Goal: Task Accomplishment & Management: Manage account settings

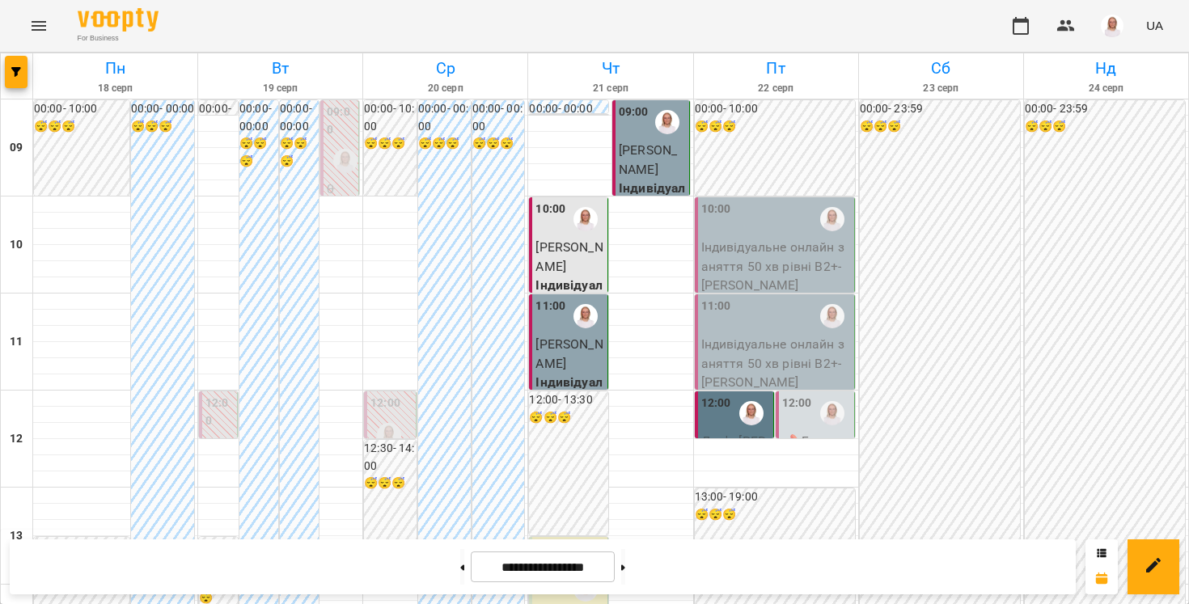
scroll to position [514, 0]
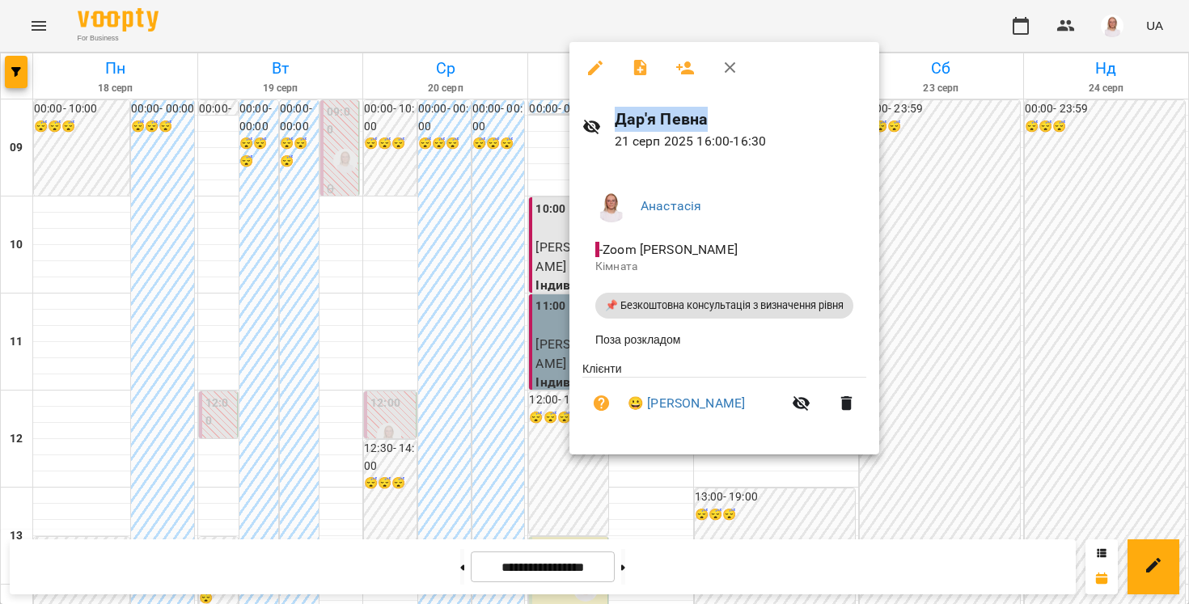
drag, startPoint x: 703, startPoint y: 113, endPoint x: 616, endPoint y: 110, distance: 87.4
click at [616, 110] on h6 "Дар'я Певна" at bounding box center [741, 119] width 252 height 25
copy h6 "Дар'я Певна"
click at [601, 55] on button "button" at bounding box center [595, 68] width 39 height 39
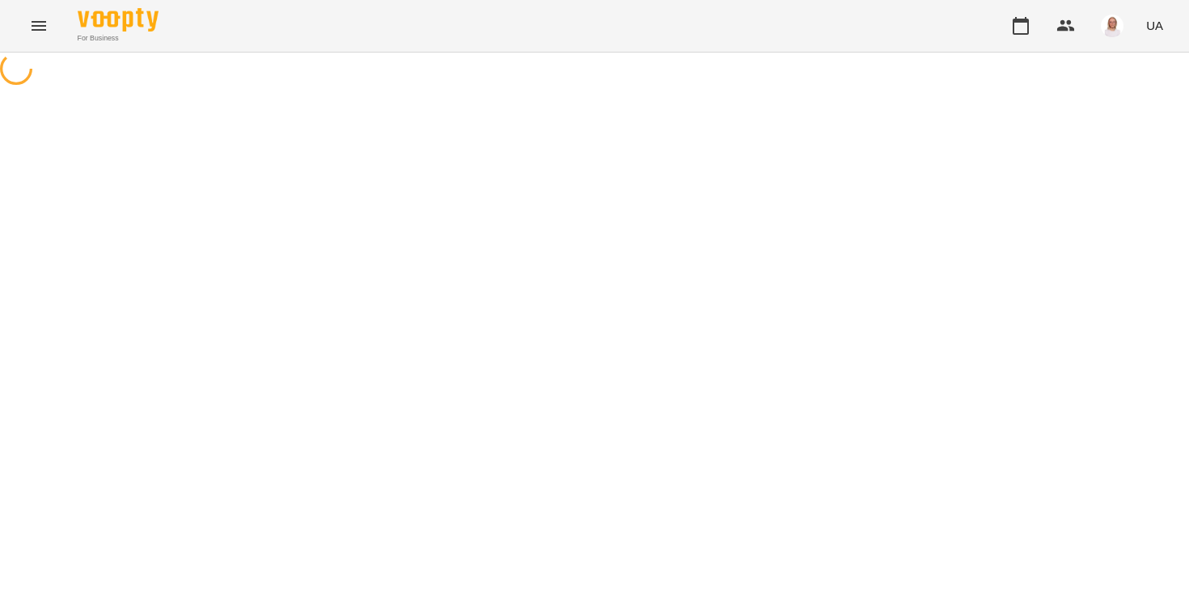
select select "**********"
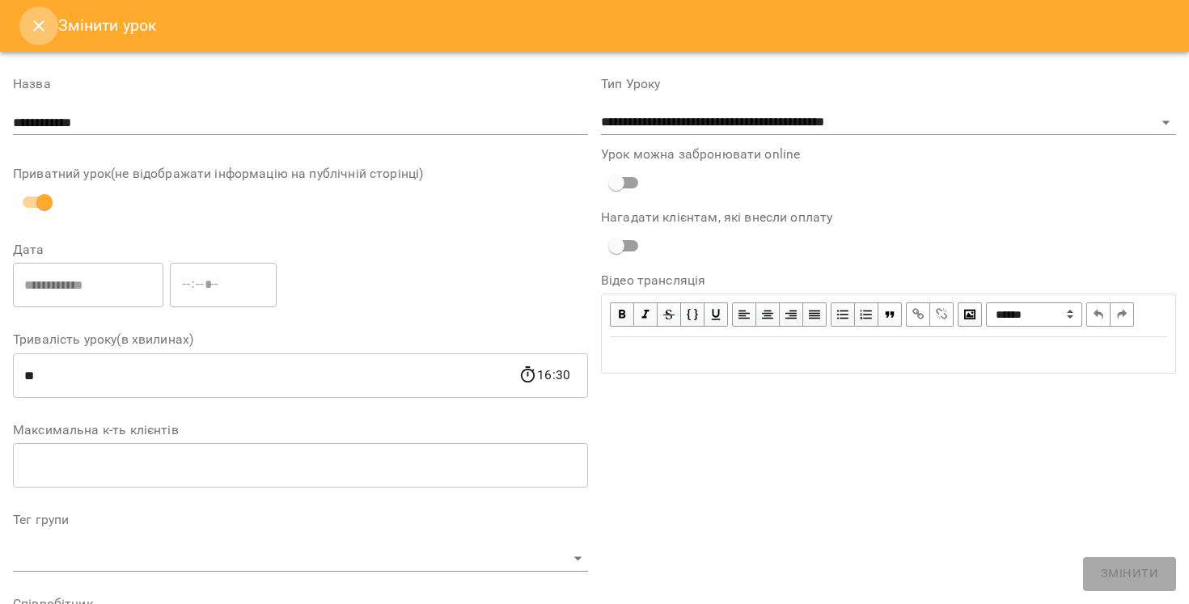
click at [35, 9] on button "Close" at bounding box center [38, 25] width 39 height 39
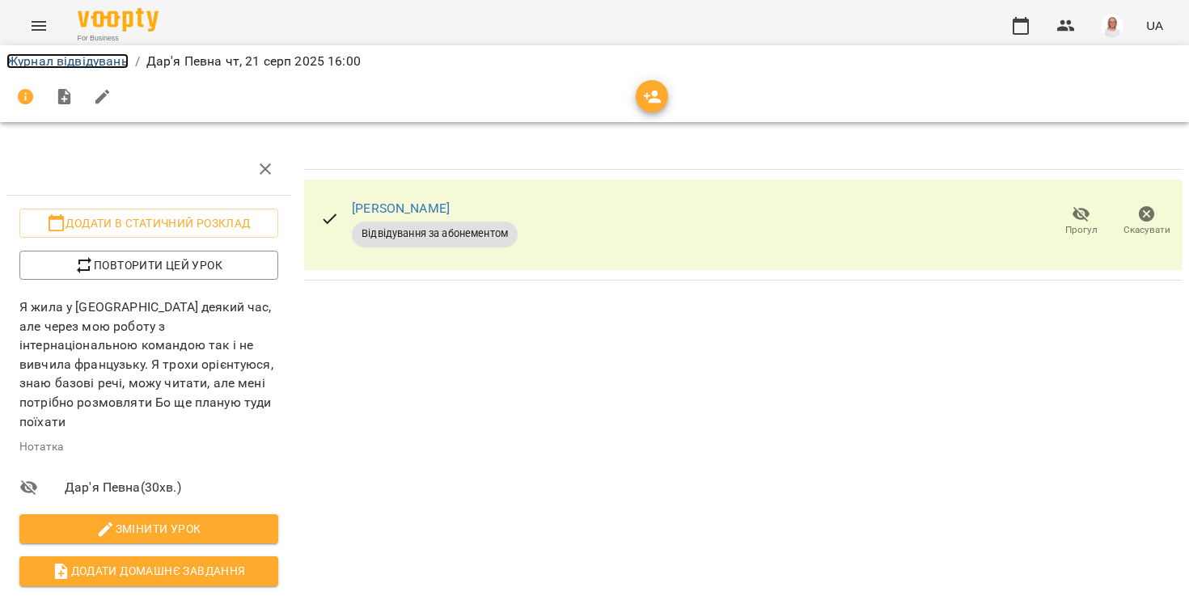
click at [53, 54] on link "Журнал відвідувань" at bounding box center [67, 60] width 122 height 15
